Goal: Book appointment/travel/reservation

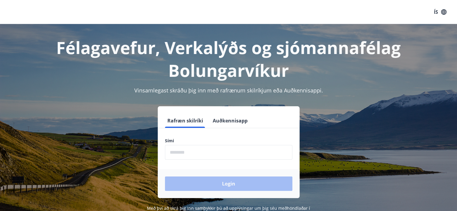
click at [214, 151] on input "phone" at bounding box center [228, 152] width 127 height 15
type input "********"
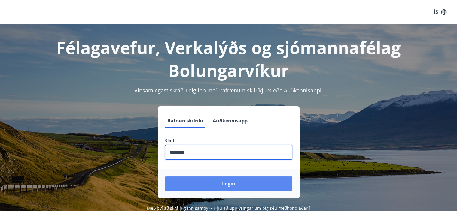
click at [217, 180] on button "Login" at bounding box center [228, 184] width 127 height 14
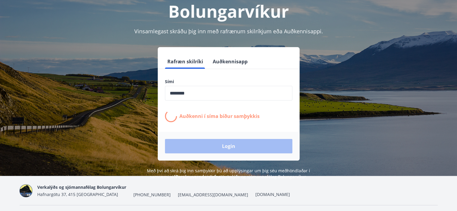
scroll to position [60, 0]
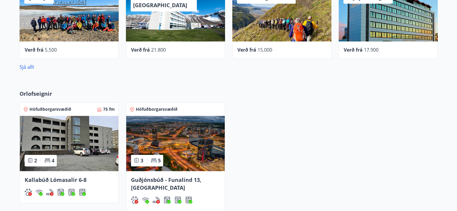
scroll to position [330, 0]
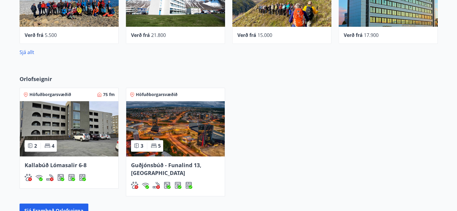
click at [180, 115] on img at bounding box center [175, 128] width 98 height 55
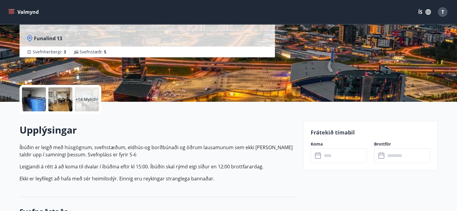
scroll to position [180, 0]
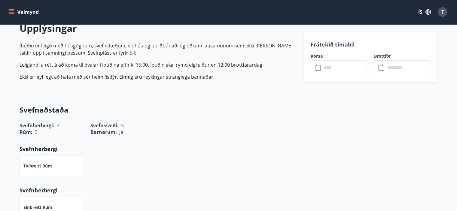
click at [332, 72] on input "text" at bounding box center [344, 67] width 45 height 15
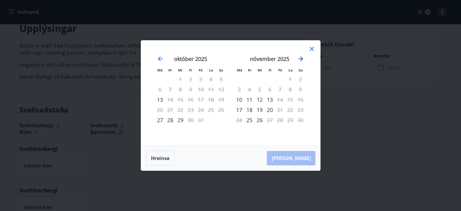
click at [300, 56] on icon "Move forward to switch to the next month." at bounding box center [300, 58] width 7 height 7
click at [301, 59] on icon "Move forward to switch to the next month." at bounding box center [300, 58] width 7 height 7
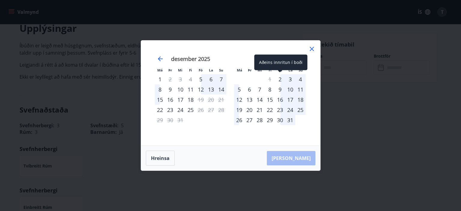
click at [281, 80] on div "2" at bounding box center [280, 79] width 10 height 10
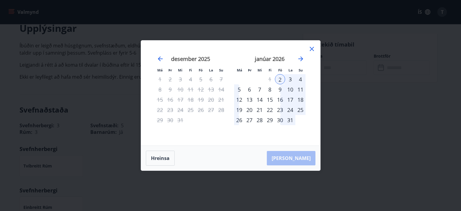
click at [301, 79] on div "4" at bounding box center [300, 79] width 10 height 10
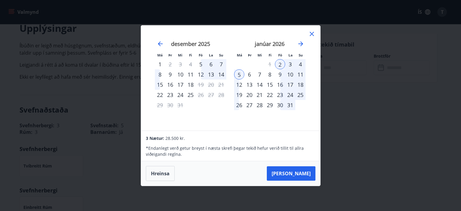
click at [311, 32] on icon at bounding box center [311, 33] width 7 height 7
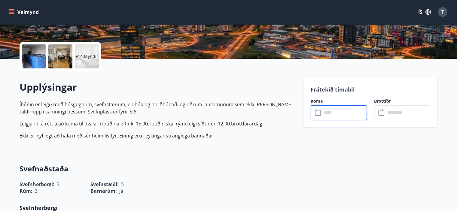
scroll to position [171, 0]
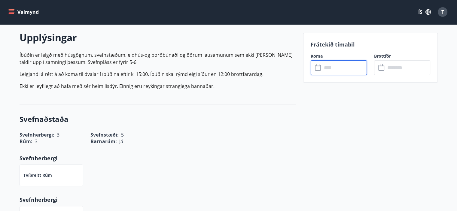
click at [334, 68] on input "text" at bounding box center [344, 67] width 45 height 15
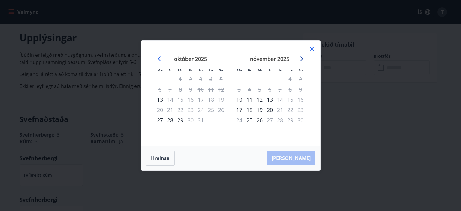
click at [304, 56] on icon "Move forward to switch to the next month." at bounding box center [300, 58] width 7 height 7
click at [303, 57] on icon "Move forward to switch to the next month." at bounding box center [300, 58] width 7 height 7
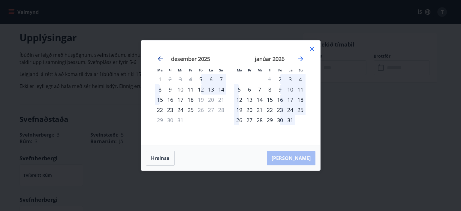
click at [159, 59] on icon "Move backward to switch to the previous month." at bounding box center [160, 58] width 5 height 5
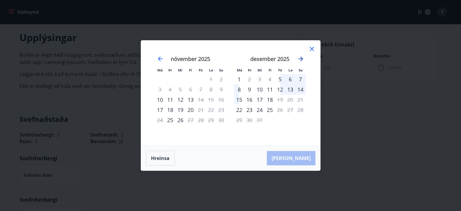
click at [300, 58] on icon "Move forward to switch to the next month." at bounding box center [300, 58] width 7 height 7
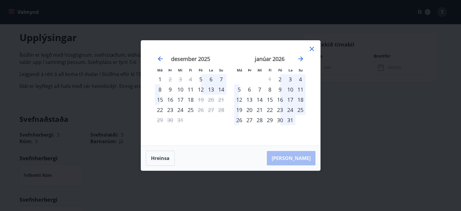
click at [313, 48] on icon at bounding box center [312, 49] width 4 height 4
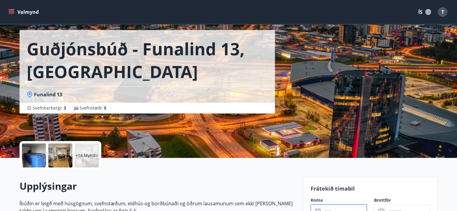
scroll to position [0, 0]
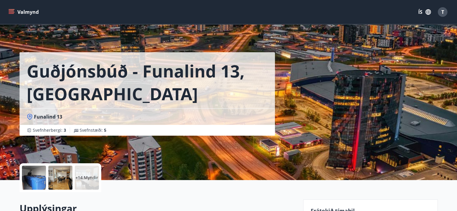
click at [25, 12] on button "Valmynd" at bounding box center [24, 12] width 34 height 11
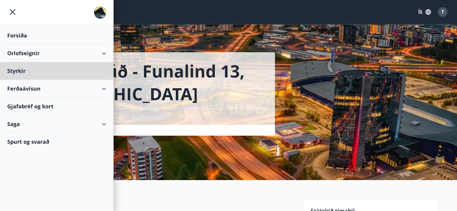
click at [27, 35] on div "Forsíða" at bounding box center [56, 36] width 99 height 18
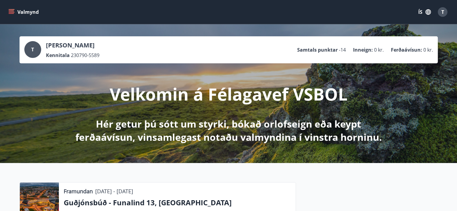
click at [443, 14] on span "T" at bounding box center [442, 12] width 3 height 7
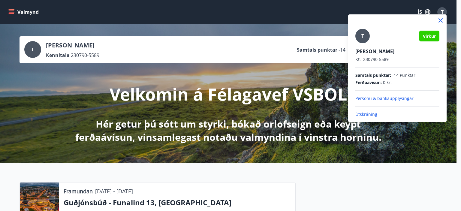
click at [373, 115] on p "Útskráning" at bounding box center [397, 114] width 84 height 6
